Goal: Task Accomplishment & Management: Complete application form

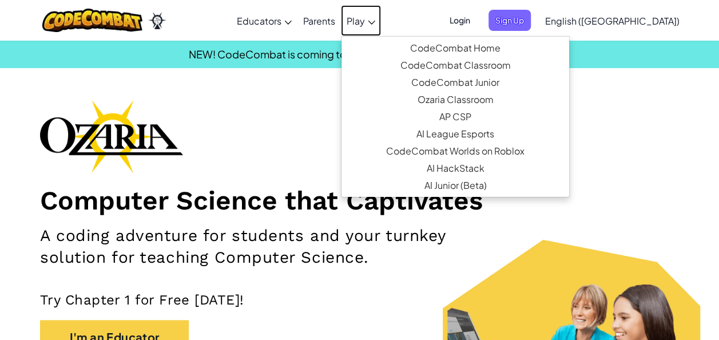
click at [365, 16] on span "Play" at bounding box center [356, 21] width 18 height 12
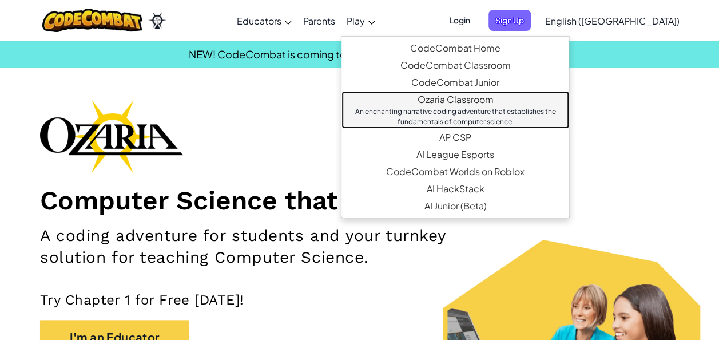
click at [454, 107] on div "An enchanting narrative coding adventure that establishes the fundamentals of c…" at bounding box center [455, 116] width 205 height 21
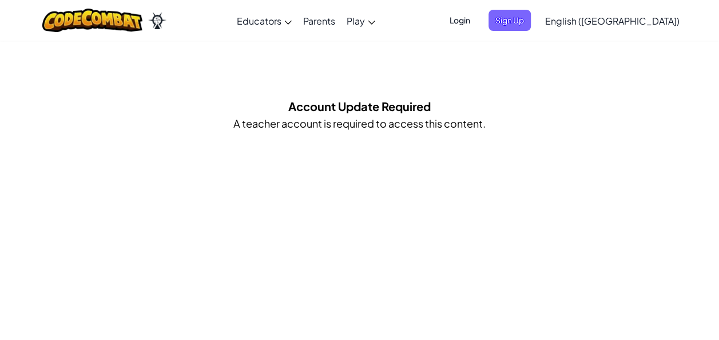
click at [409, 132] on div "Account Update Required A teacher account is required to access this content." at bounding box center [359, 118] width 604 height 42
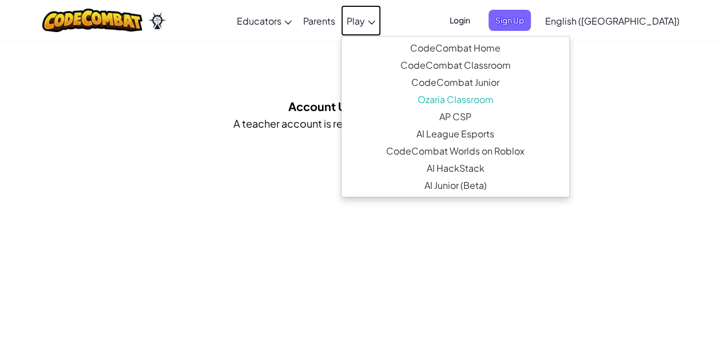
click at [365, 24] on span "Play" at bounding box center [356, 21] width 18 height 12
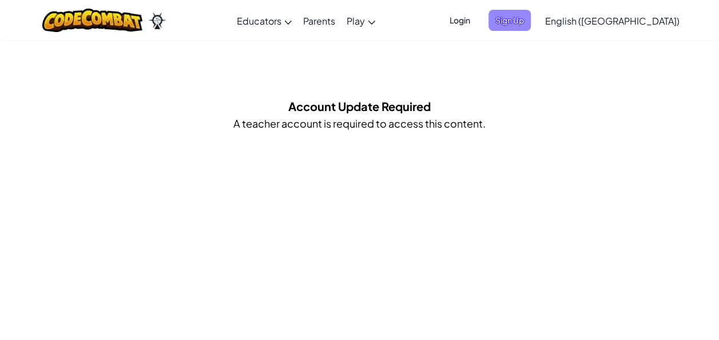
click at [531, 14] on span "Sign Up" at bounding box center [509, 20] width 42 height 21
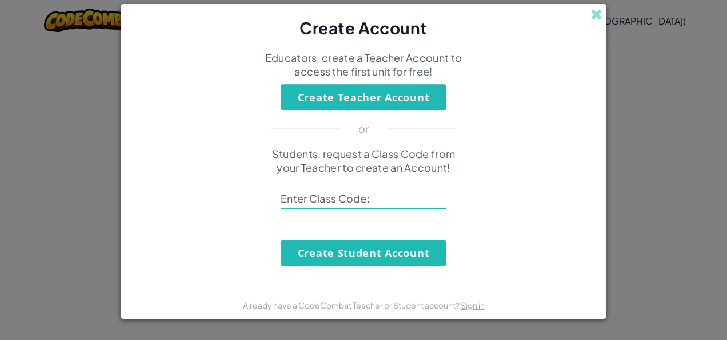
click at [610, 53] on div "Create Account Educators, create a Teacher Account to access the first unit for…" at bounding box center [363, 170] width 727 height 340
click at [602, 26] on div "Create Account" at bounding box center [364, 21] width 486 height 35
click at [389, 222] on input at bounding box center [364, 219] width 166 height 23
type input "s"
type input "spoonrightdrop"
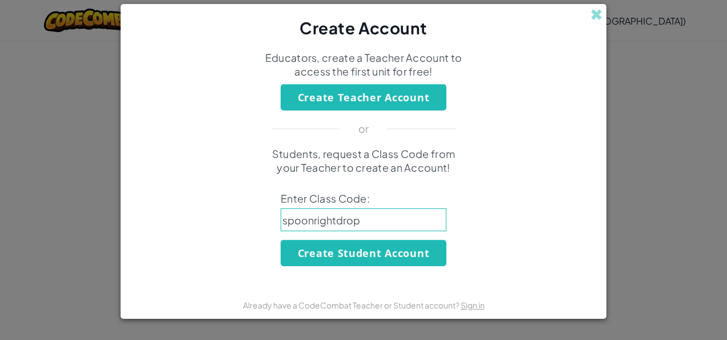
click button "Create Student Account" at bounding box center [364, 253] width 166 height 26
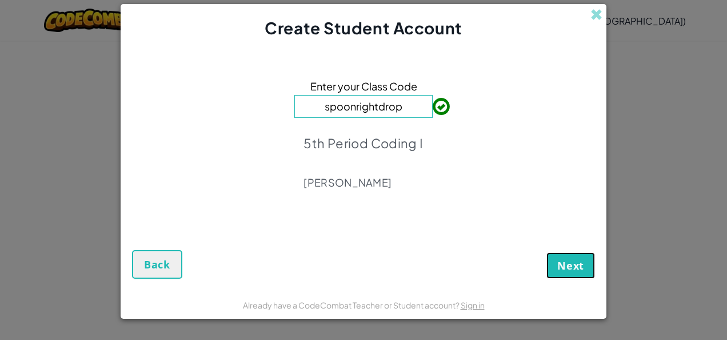
click at [576, 267] on span "Next" at bounding box center [570, 265] width 27 height 14
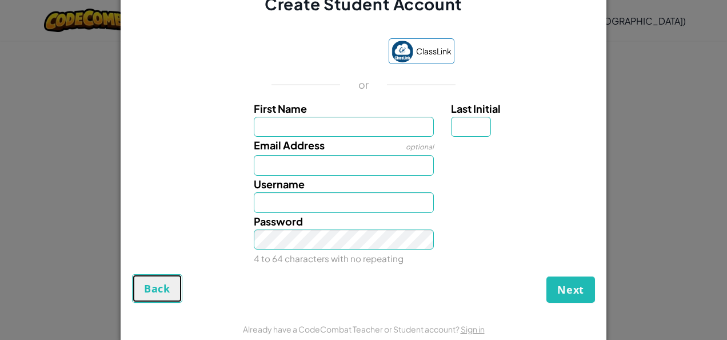
click at [161, 281] on span "Back" at bounding box center [157, 288] width 26 height 14
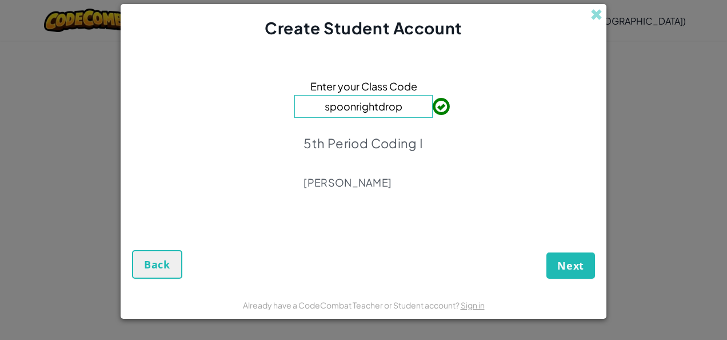
click at [161, 281] on form "Enter your Class Code spoonrightdrop 5th Period Coding I [PERSON_NAME] Next Back" at bounding box center [364, 164] width 486 height 250
click at [154, 258] on span "Back" at bounding box center [157, 264] width 26 height 14
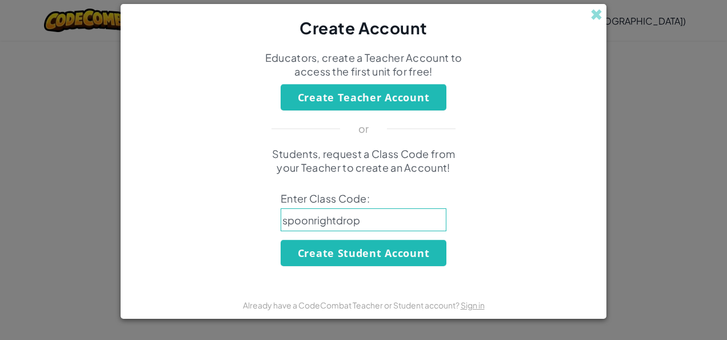
click at [375, 217] on input "spoonrightdrop" at bounding box center [364, 219] width 166 height 23
type input "s"
type input "FoodToothDrink"
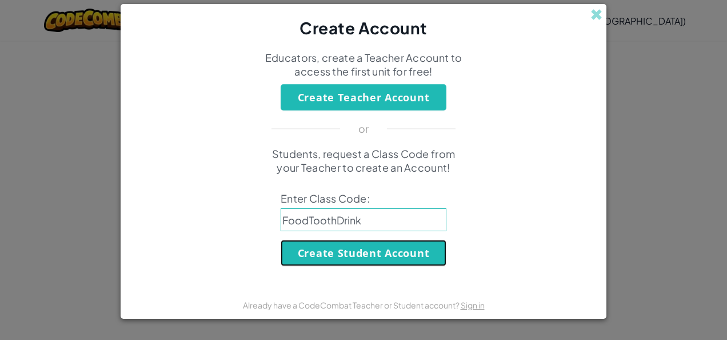
click at [403, 242] on button "Create Student Account" at bounding box center [364, 253] width 166 height 26
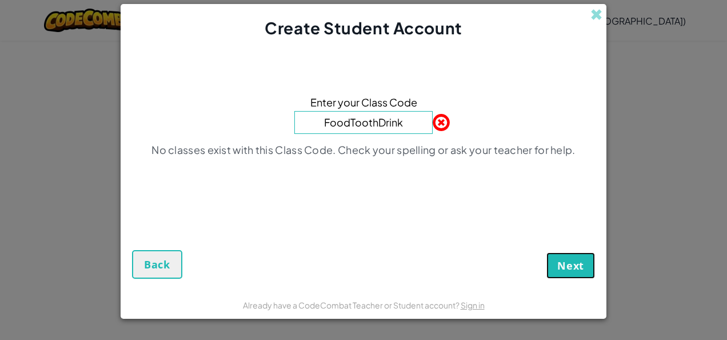
click at [561, 276] on button "Next" at bounding box center [571, 265] width 49 height 26
click at [170, 254] on button "Back" at bounding box center [157, 264] width 50 height 29
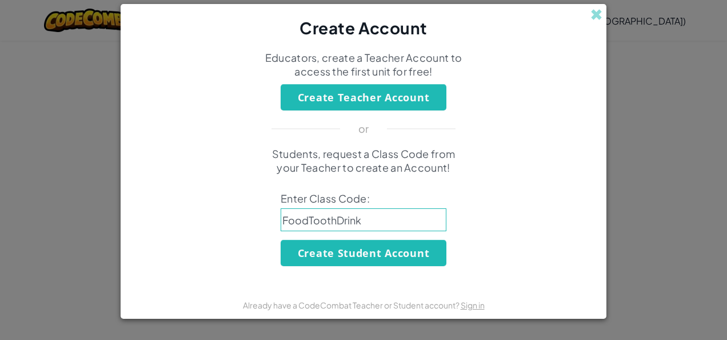
click at [589, 17] on div "Create Account" at bounding box center [364, 21] width 486 height 35
click at [592, 17] on span at bounding box center [597, 15] width 12 height 12
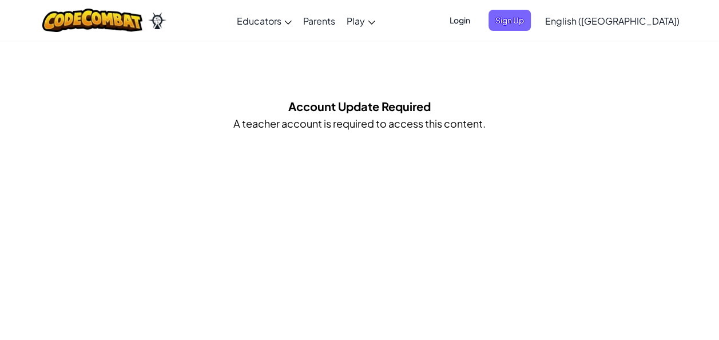
click at [477, 27] on span "Login" at bounding box center [460, 20] width 34 height 21
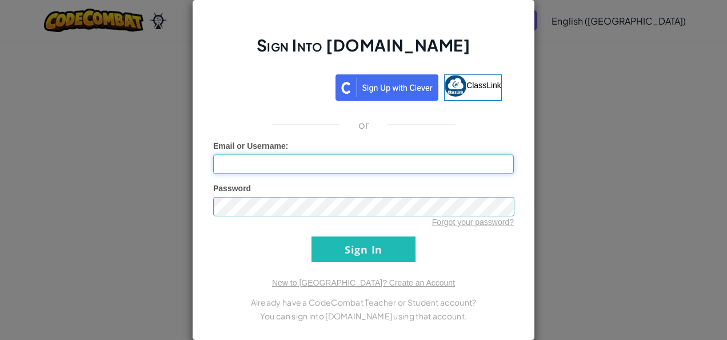
type input "s"
type input "ginaslime"
click at [312, 236] on input "Sign In" at bounding box center [364, 249] width 104 height 26
